Goal: Task Accomplishment & Management: Use online tool/utility

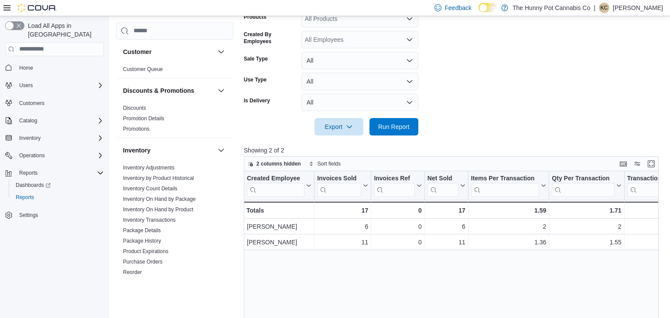
scroll to position [318, 0]
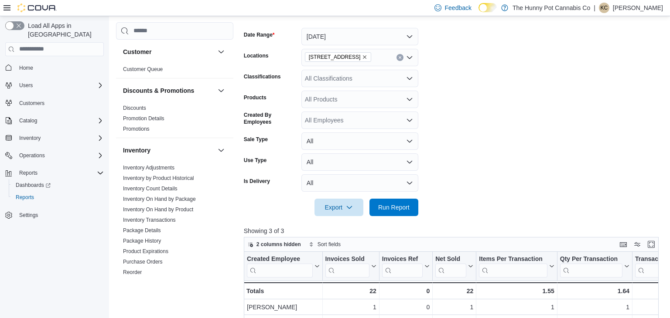
scroll to position [124, 0]
click at [407, 207] on span "Run Report" at bounding box center [393, 206] width 31 height 9
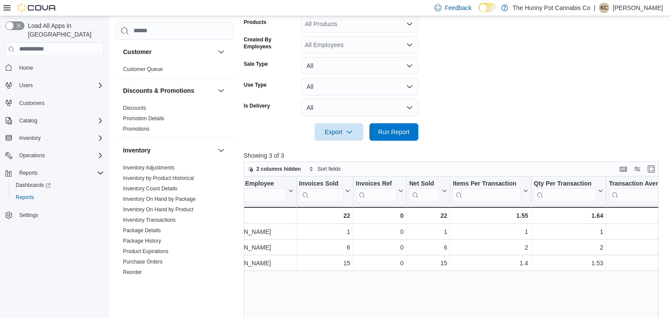
scroll to position [0, 0]
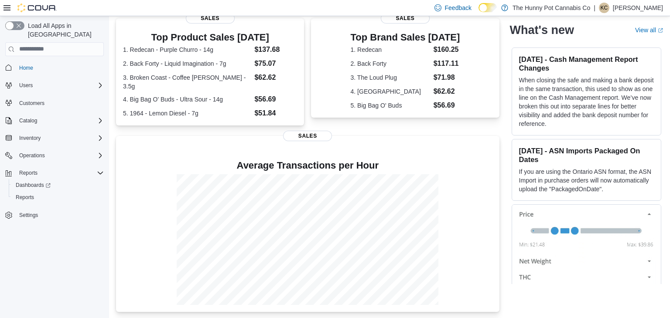
scroll to position [197, 0]
